Goal: Information Seeking & Learning: Understand process/instructions

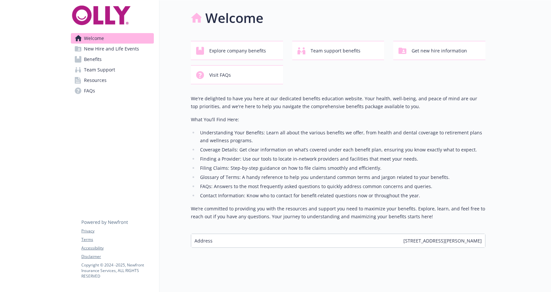
click at [115, 54] on link "Benefits" at bounding box center [112, 59] width 83 height 11
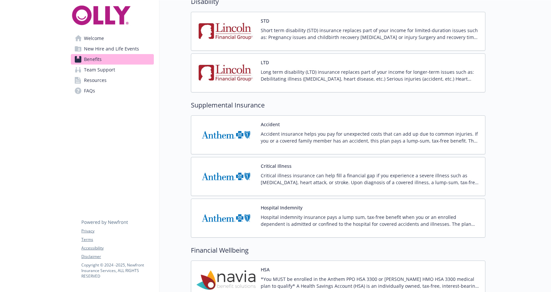
scroll to position [714, 0]
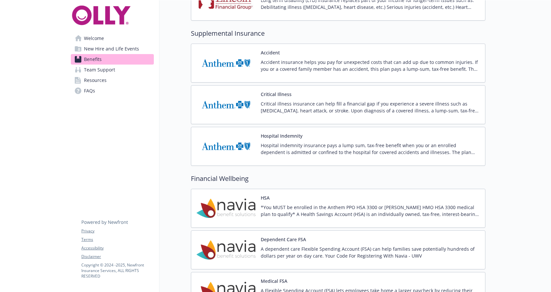
click at [274, 278] on button "Medical FSA" at bounding box center [274, 281] width 27 height 7
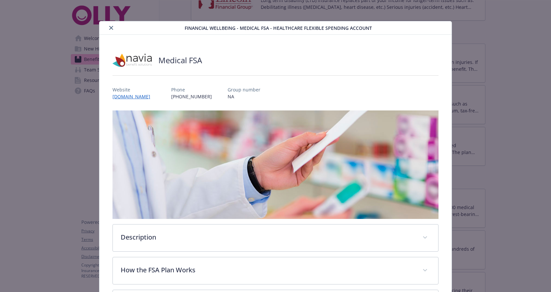
scroll to position [84, 0]
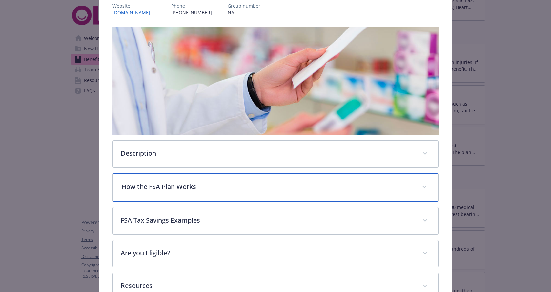
click at [195, 182] on p "How the FSA Plan Works" at bounding box center [267, 187] width 292 height 10
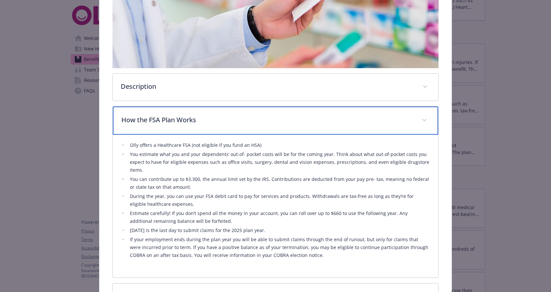
scroll to position [155, 0]
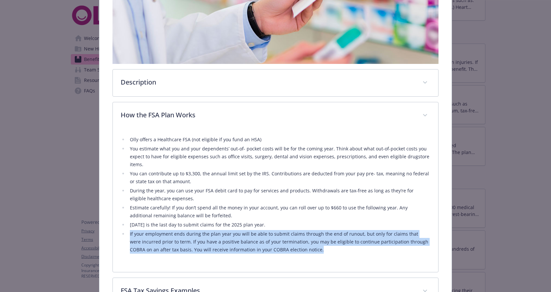
drag, startPoint x: 394, startPoint y: 169, endPoint x: 127, endPoint y: 163, distance: 267.5
click at [128, 230] on li "If your employment ends during the plan year you will be able to submit claims …" at bounding box center [279, 242] width 302 height 24
copy li "If your employment ends during the plan year you will be able to submit claims …"
